Goal: Task Accomplishment & Management: Complete application form

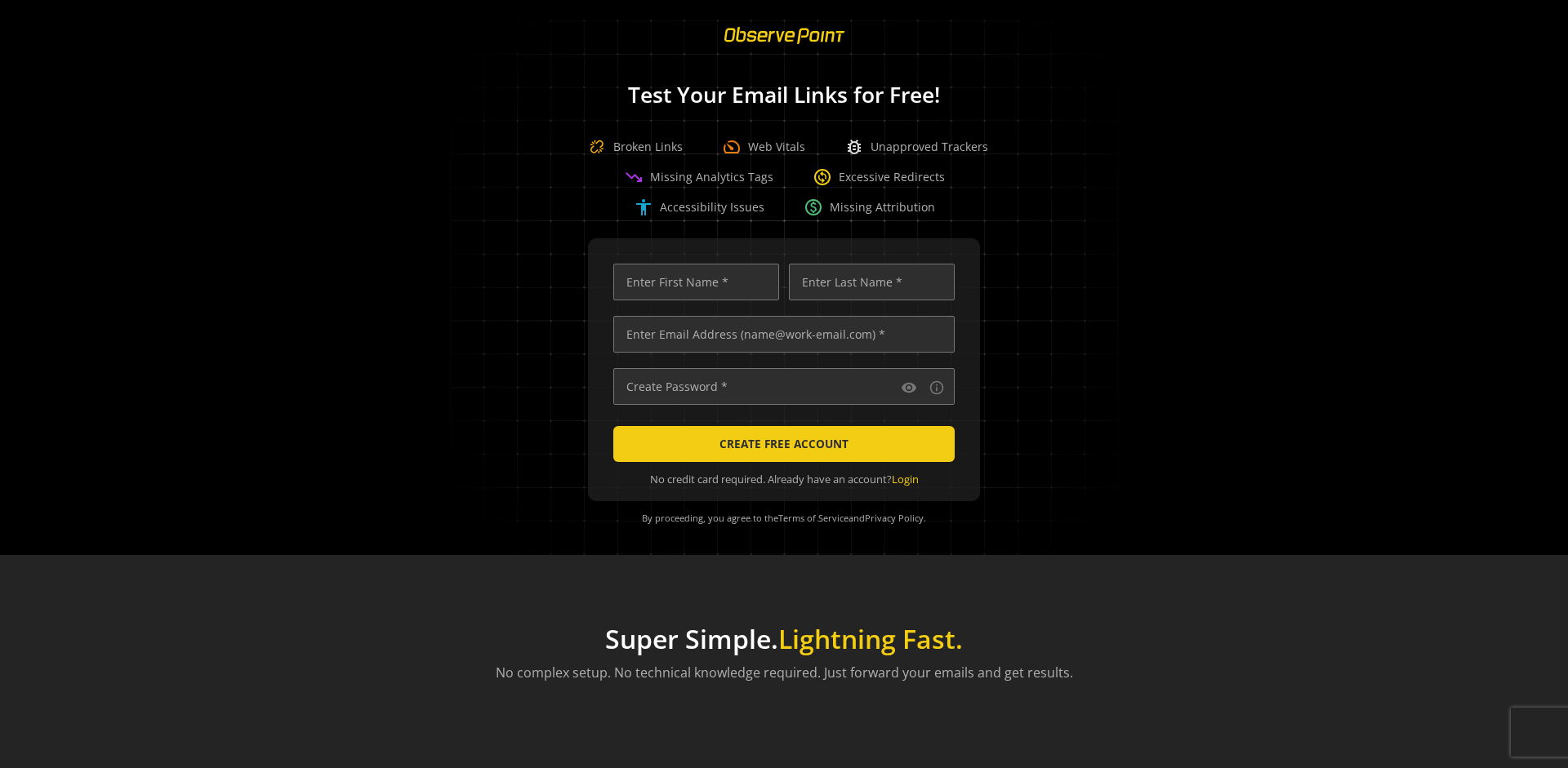
scroll to position [0, 5285]
click at [780, 333] on input "text" at bounding box center [783, 334] width 341 height 37
type input "qatest+01961150-c66e-70cb-b5f0-c15d2ee3146a-15830@observepoint.com"
click at [692, 282] on input "text" at bounding box center [696, 282] width 165 height 37
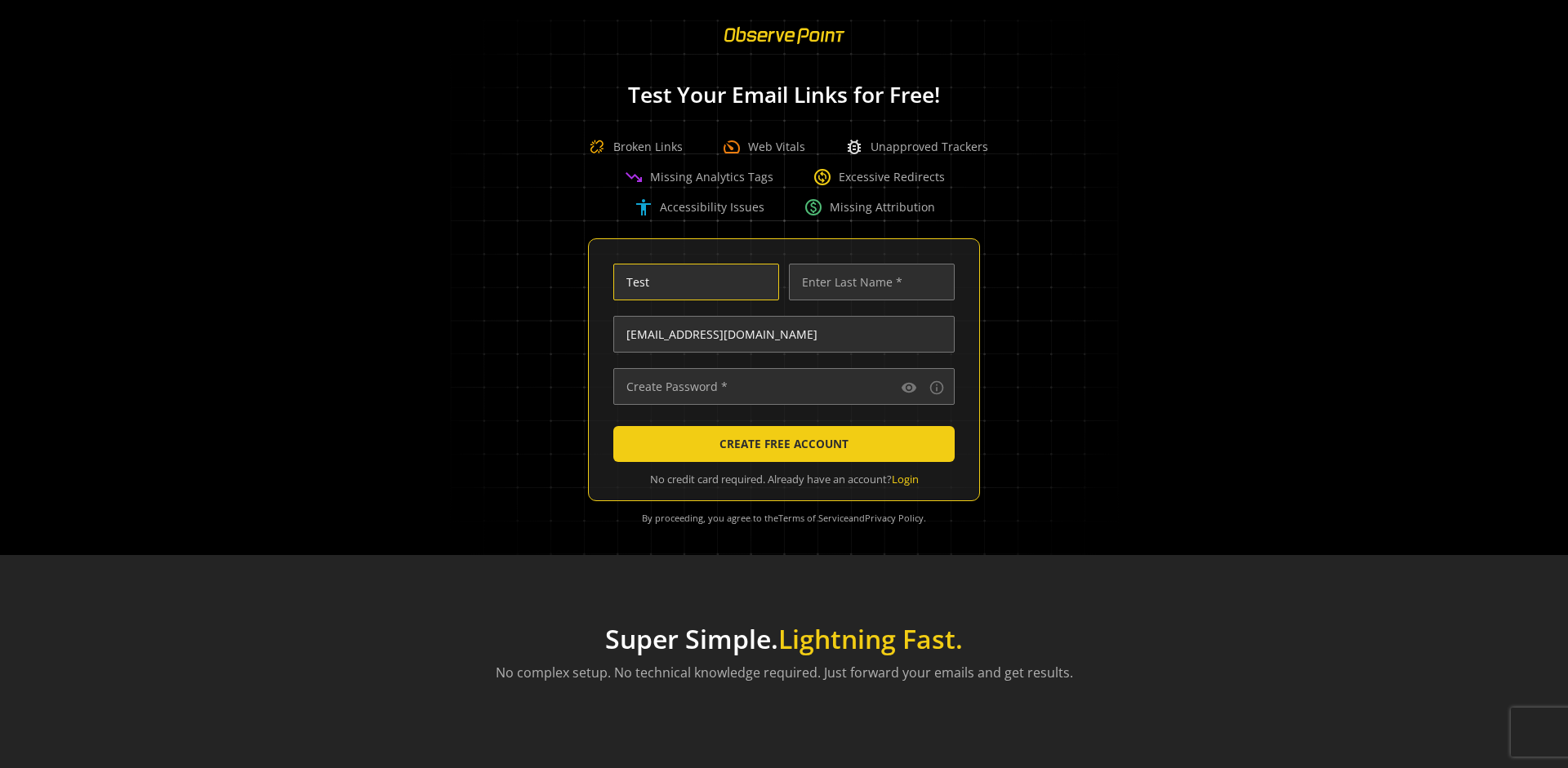
scroll to position [0, 0]
type input "Test"
click at [868, 282] on input "text" at bounding box center [871, 282] width 165 height 37
type input "Test"
click at [780, 386] on input "text" at bounding box center [783, 387] width 341 height 37
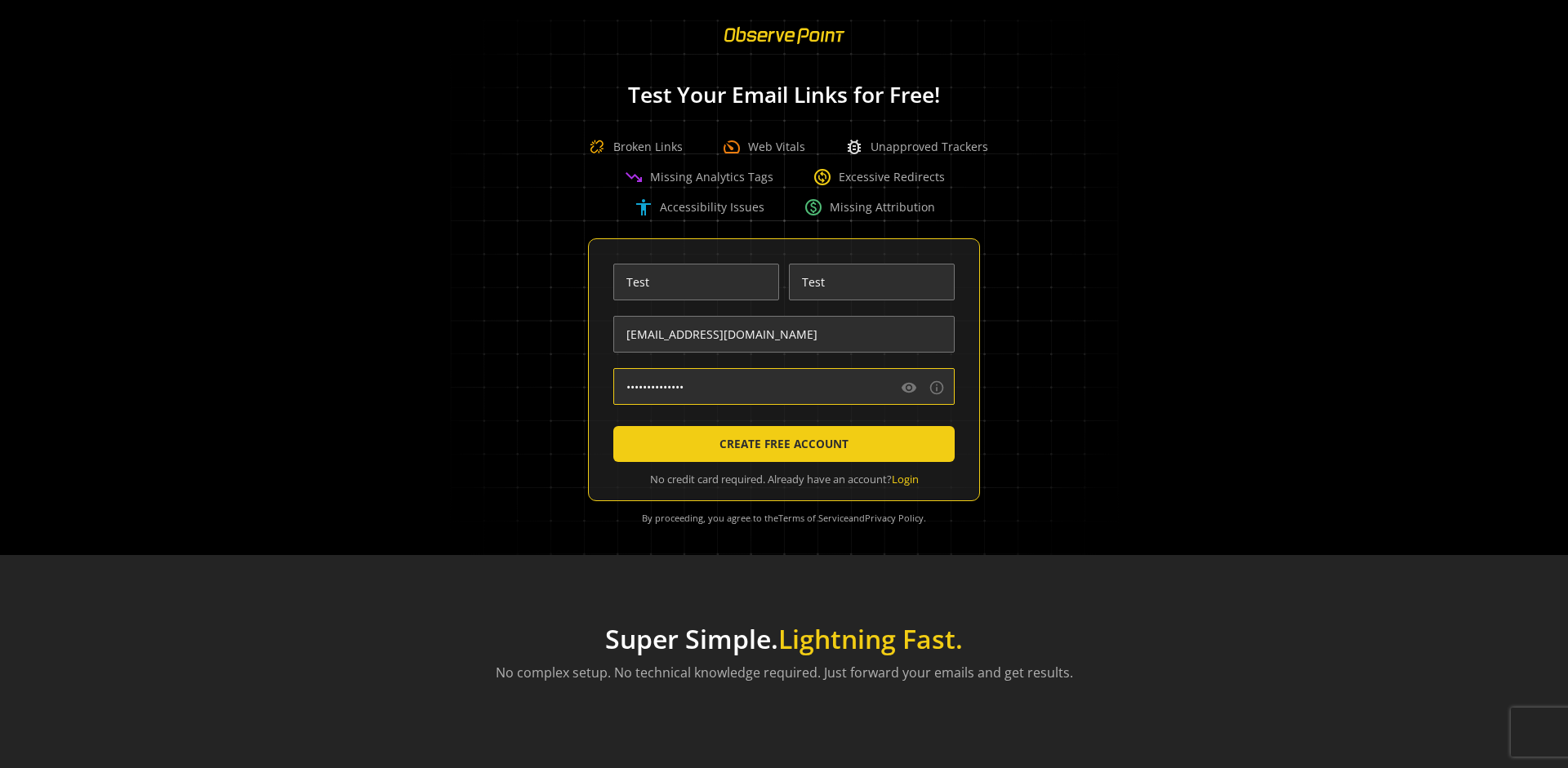
type input "••••••••••••••"
click at [780, 444] on span "CREATE FREE ACCOUNT" at bounding box center [784, 444] width 129 height 29
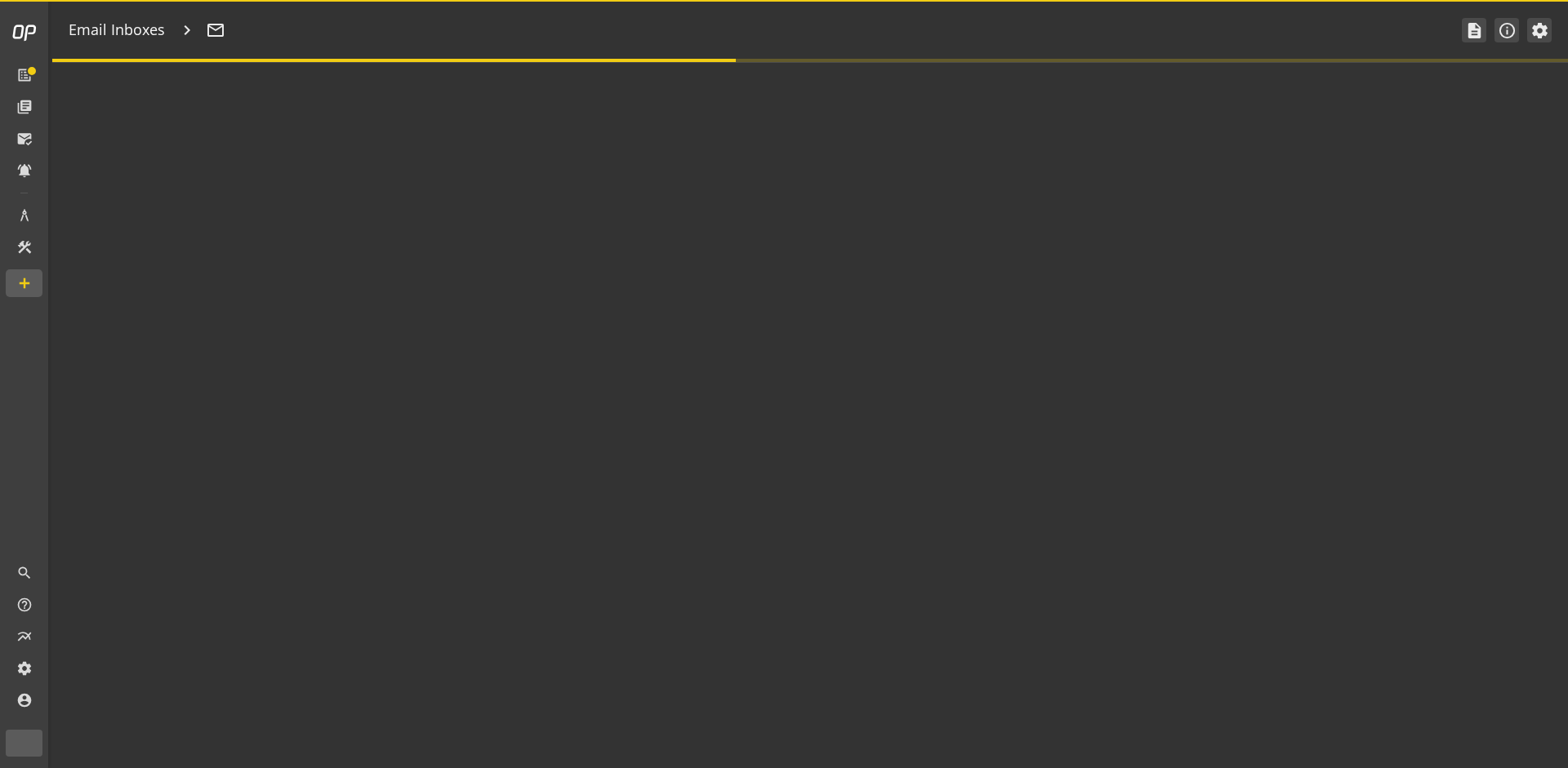
type textarea "Welcome to ObservePoint! This is your default email inbox for testing."
